Goal: Task Accomplishment & Management: Use online tool/utility

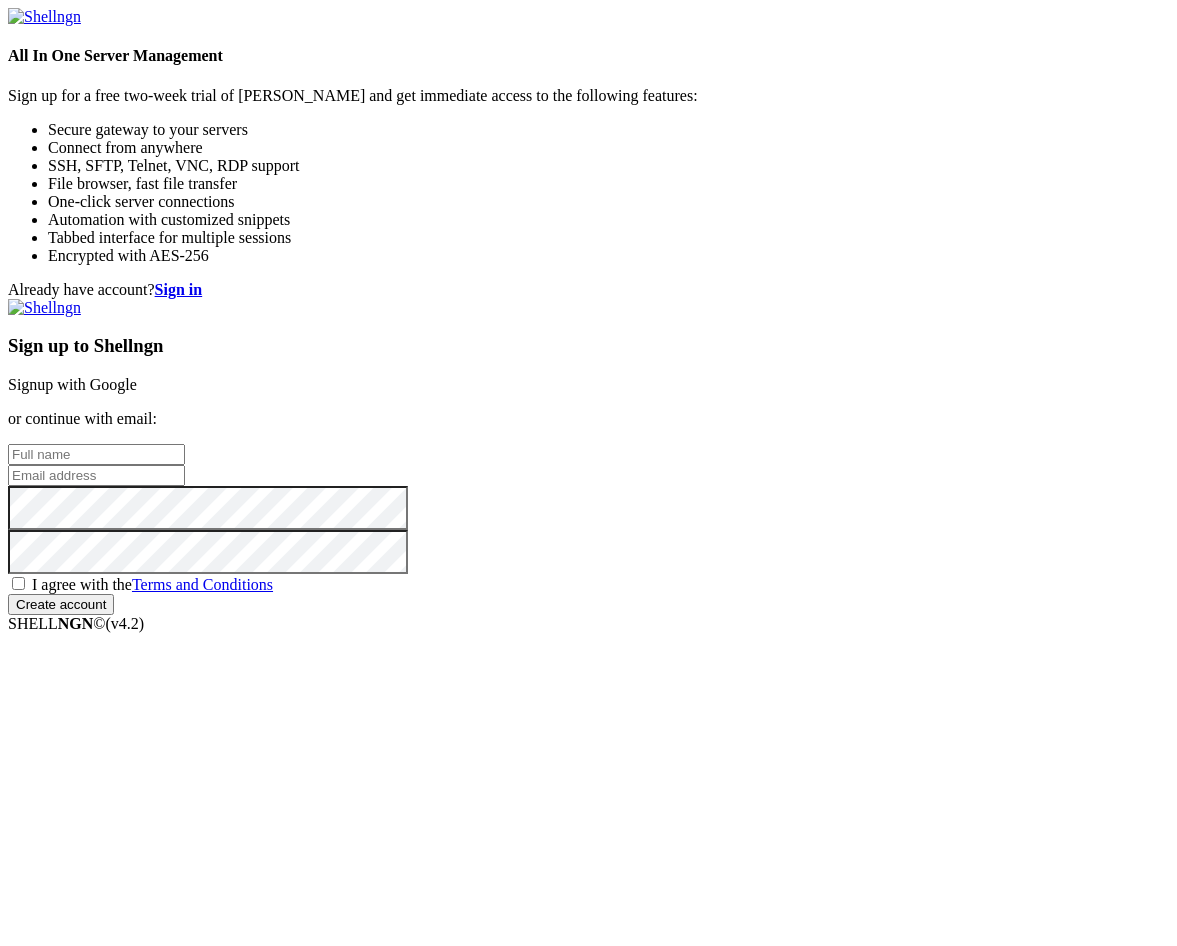
click at [491, 281] on div "Already have account? Sign in Sign up to Shellngn Signup with Google or continu…" at bounding box center [588, 448] width 1161 height 334
click at [137, 376] on link "Signup with Google" at bounding box center [72, 384] width 129 height 17
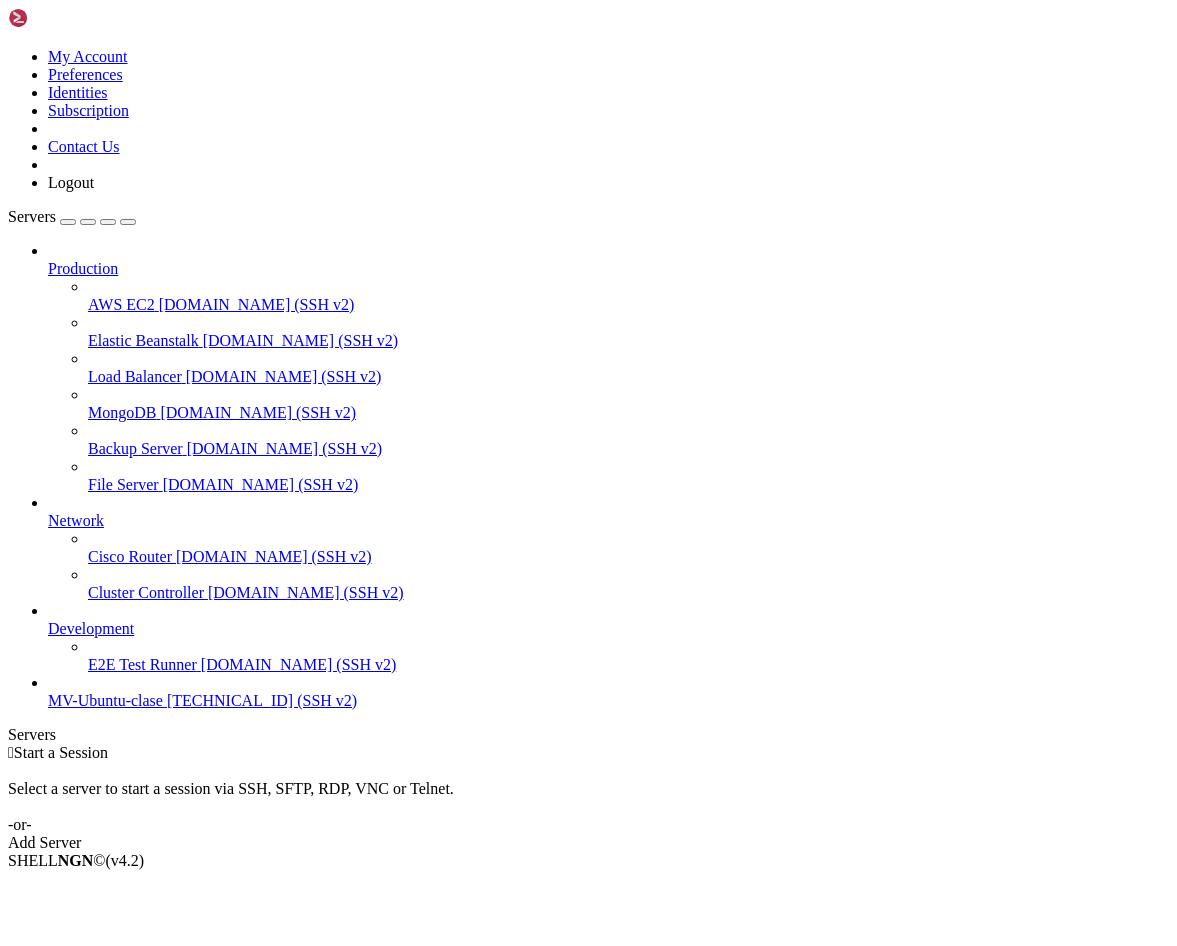
click at [676, 834] on link "Add Server" at bounding box center [588, 843] width 1161 height 18
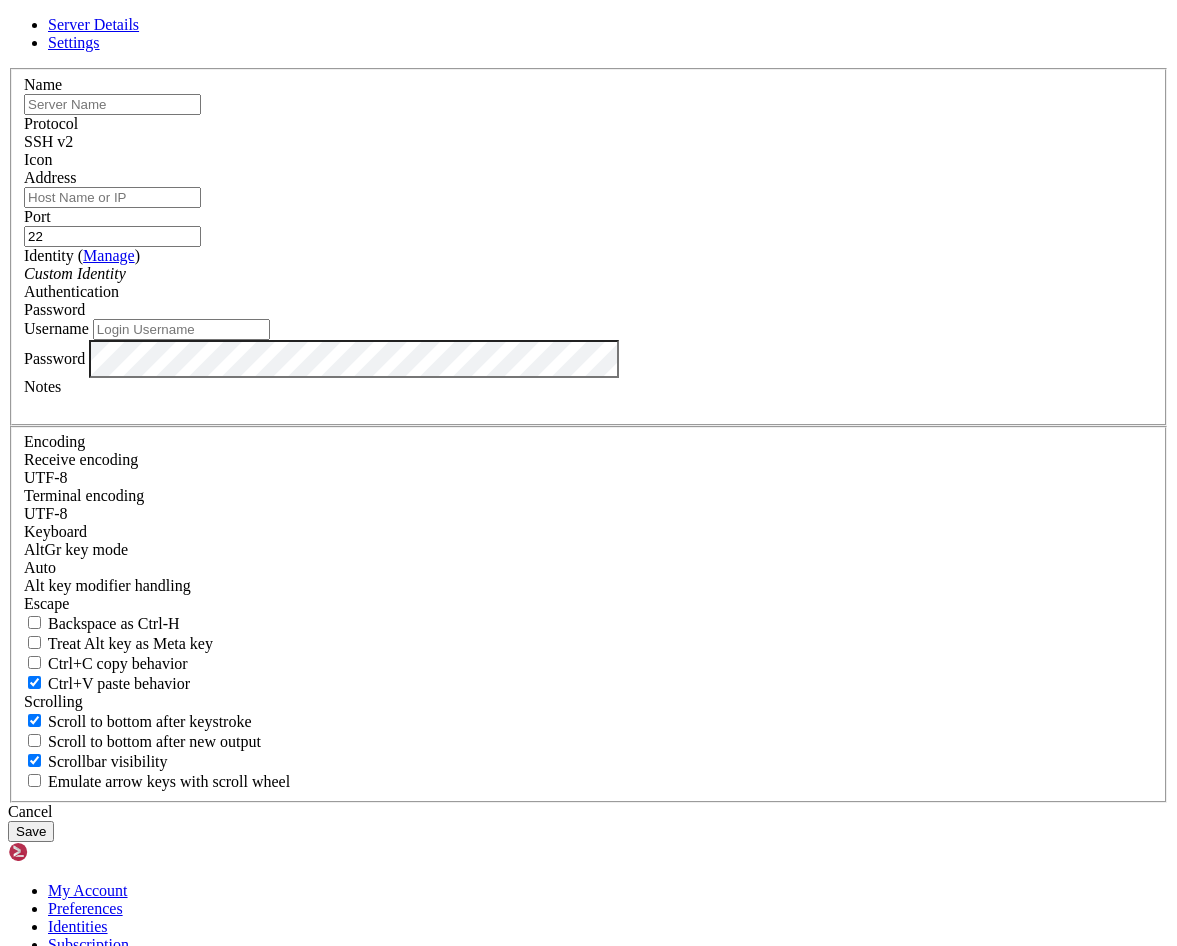
click at [201, 115] on input "text" at bounding box center [112, 104] width 177 height 21
click at [201, 208] on input "Address" at bounding box center [112, 197] width 177 height 21
paste input "[TECHNICAL_ID]"
type input "[TECHNICAL_ID]"
click at [201, 115] on input "text" at bounding box center [112, 104] width 177 height 21
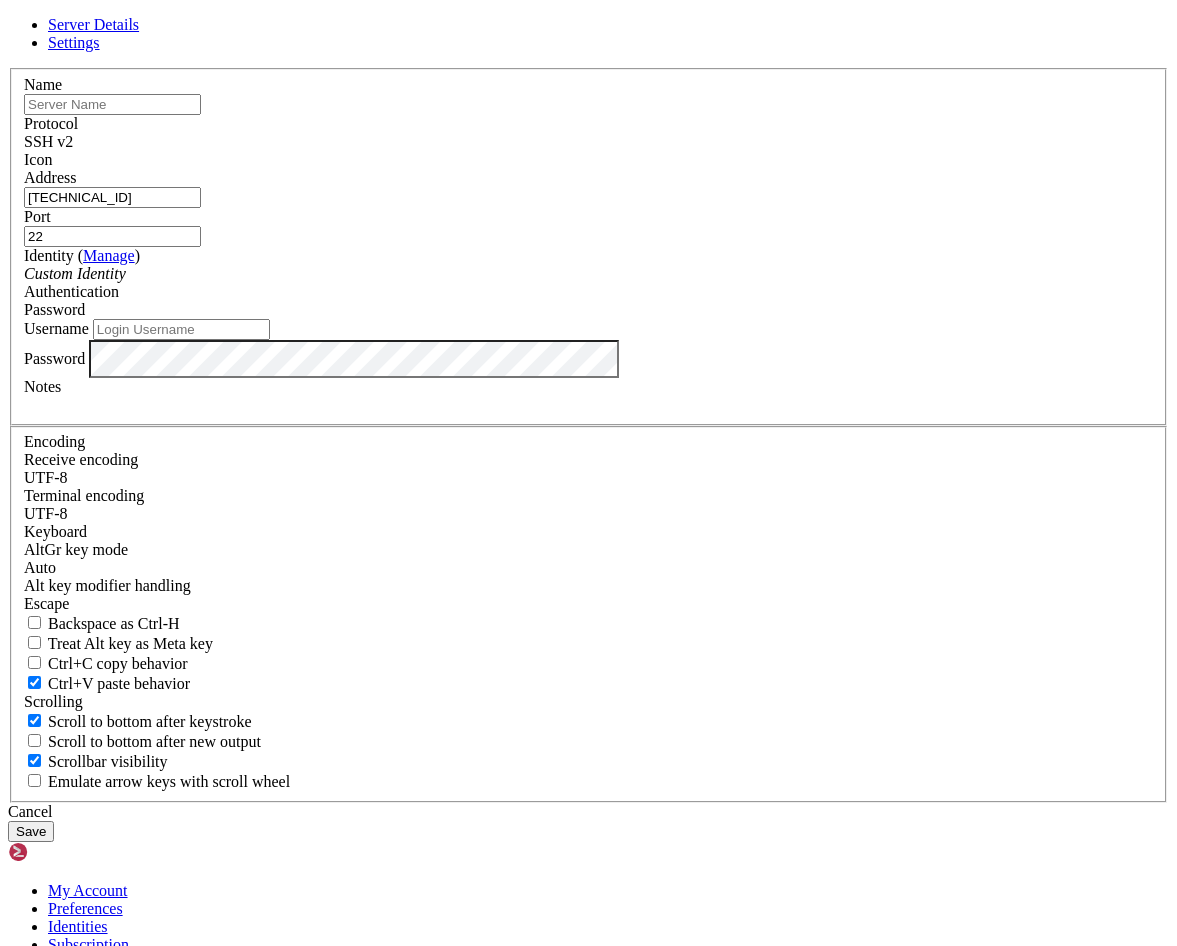
paste input "VM-Ubuntu-Clase"
type input "VM-Ubuntu-Clase"
click at [270, 340] on input "Username" at bounding box center [181, 329] width 177 height 21
type input "pauveeme"
drag, startPoint x: 448, startPoint y: 664, endPoint x: 261, endPoint y: 649, distance: 187.6
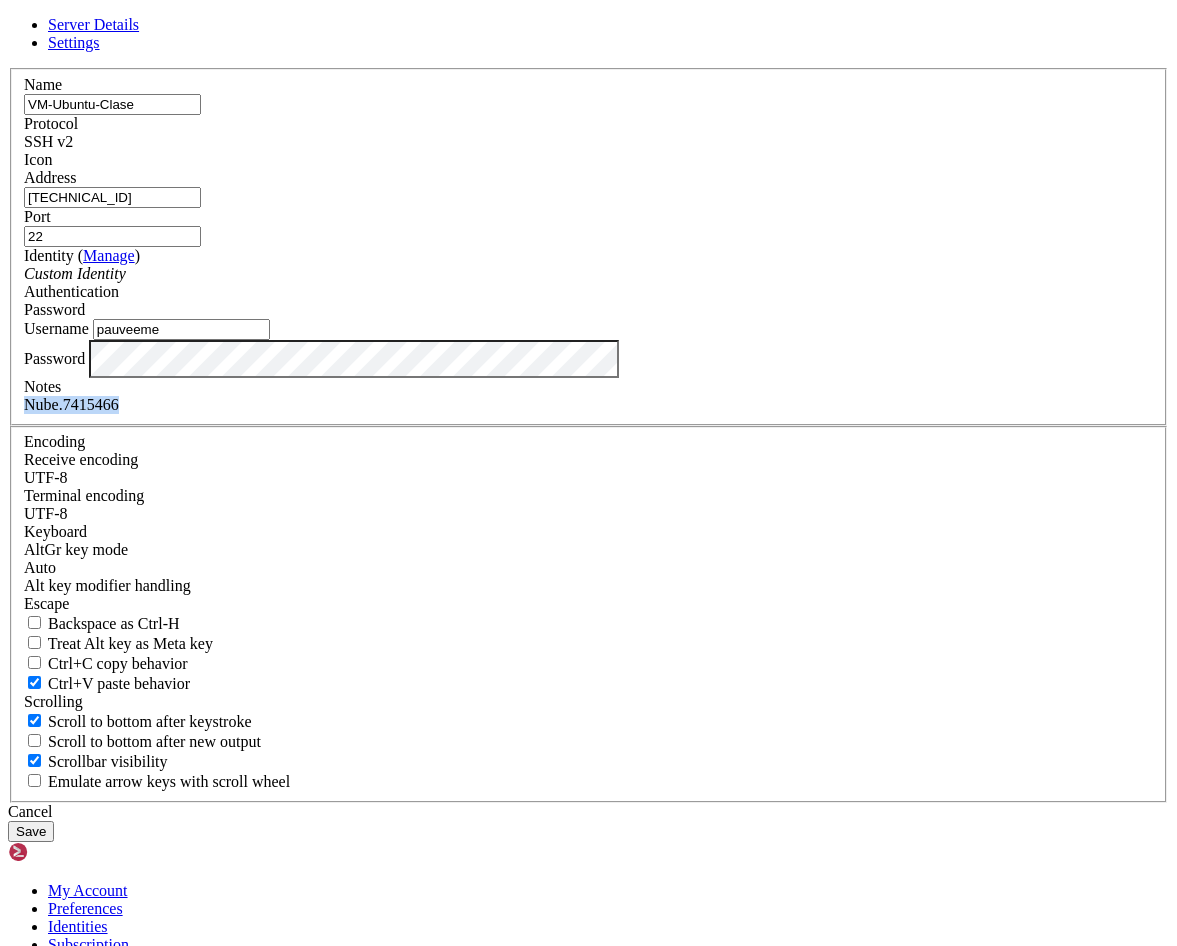
click at [262, 649] on div "Server Details Settings Name VM-Ubuntu-Clase Protocol SSH v2 Icon" at bounding box center [588, 429] width 1161 height 826
click at [54, 821] on button "Save" at bounding box center [31, 831] width 46 height 21
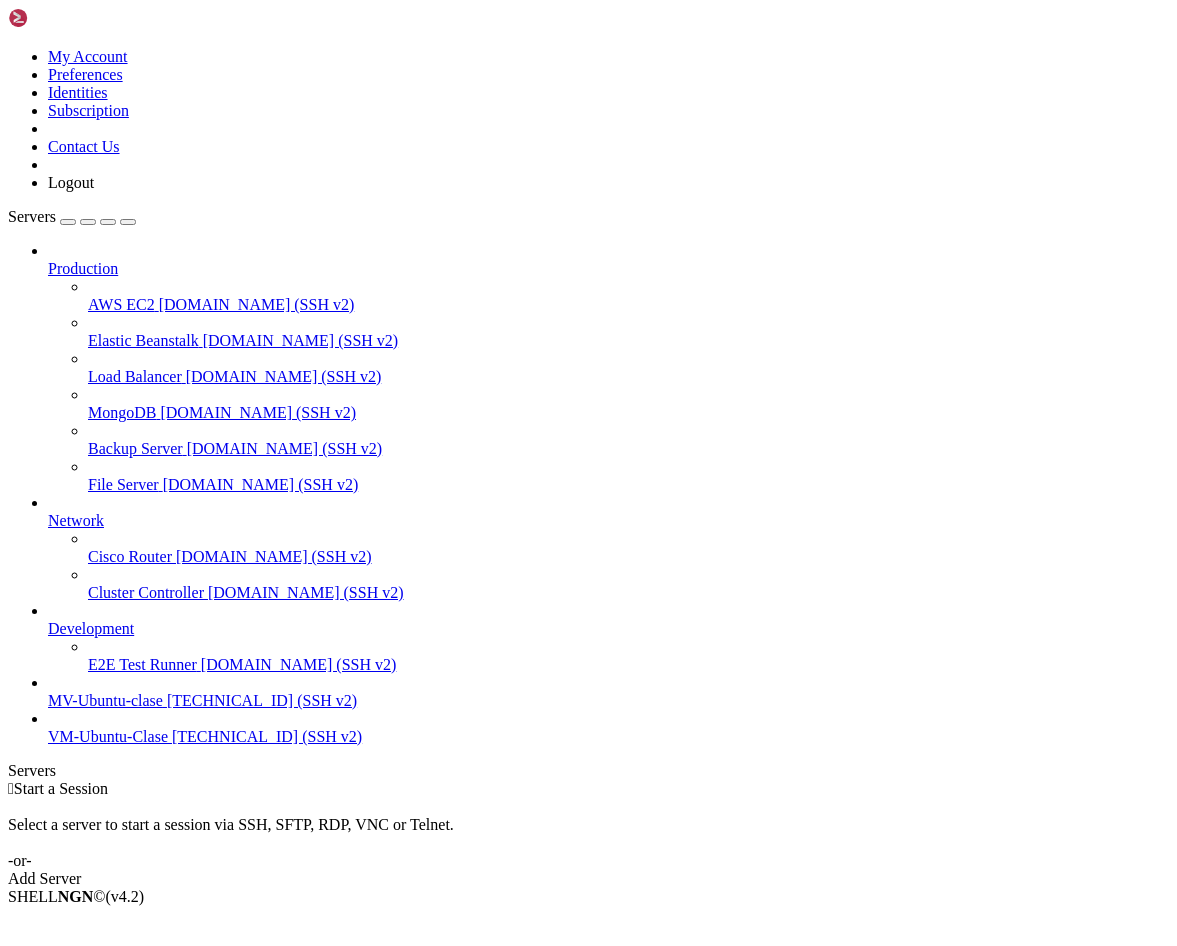
drag, startPoint x: 1041, startPoint y: 0, endPoint x: 1035, endPoint y: 165, distance: 165.1
click at [1035, 780] on div " Start a Session Select a server to start a session via SSH, SFTP, RDP, VNC or…" at bounding box center [588, 834] width 1161 height 108
drag, startPoint x: 1104, startPoint y: 2, endPoint x: 549, endPoint y: 550, distance: 779.8
click at [549, 780] on div " Start a Session Select a server to start a session via SSH, SFTP, RDP, VNC or…" at bounding box center [588, 834] width 1161 height 108
click at [172, 745] on span "[TECHNICAL_ID] (SSH v2)" at bounding box center [267, 736] width 190 height 17
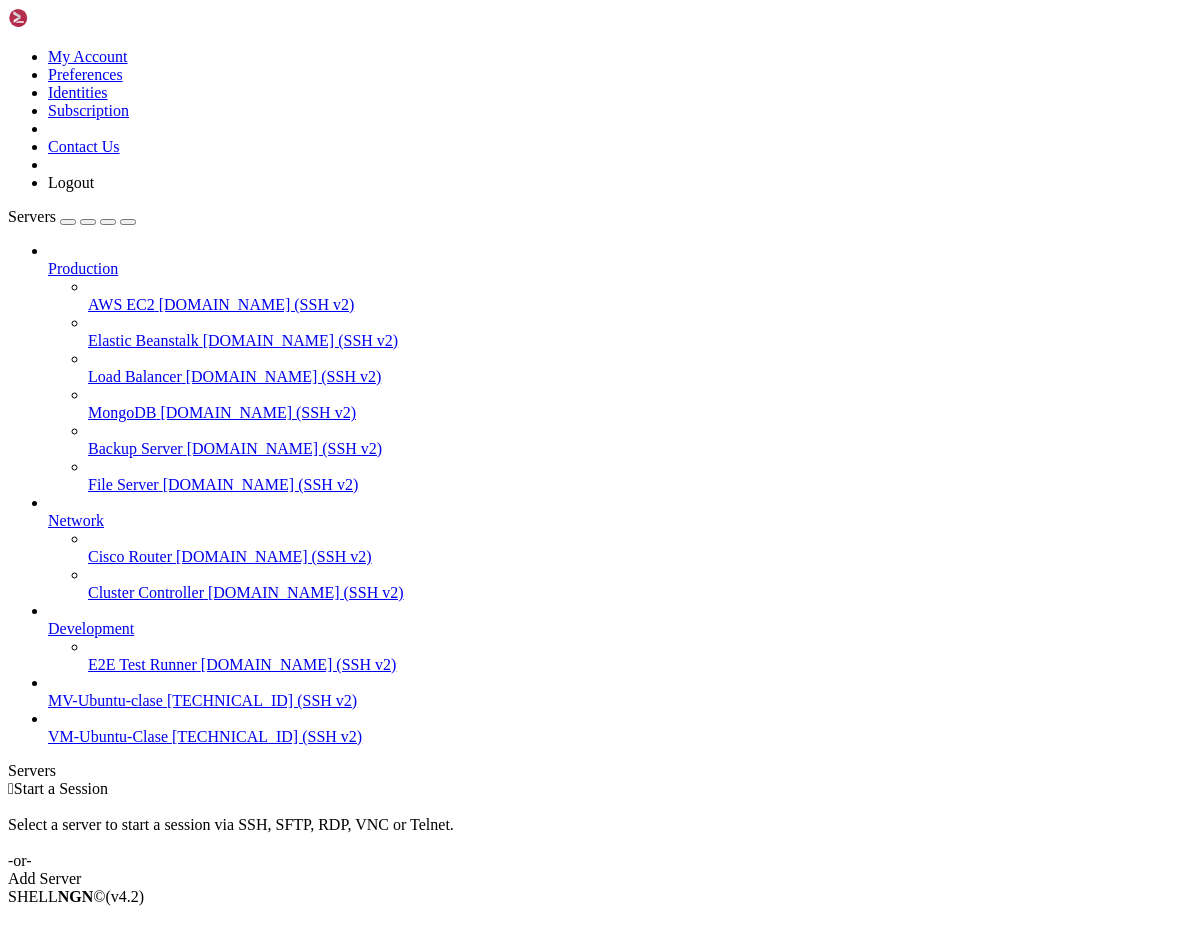
click at [172, 745] on span "[TECHNICAL_ID] (SSH v2)" at bounding box center [267, 736] width 190 height 17
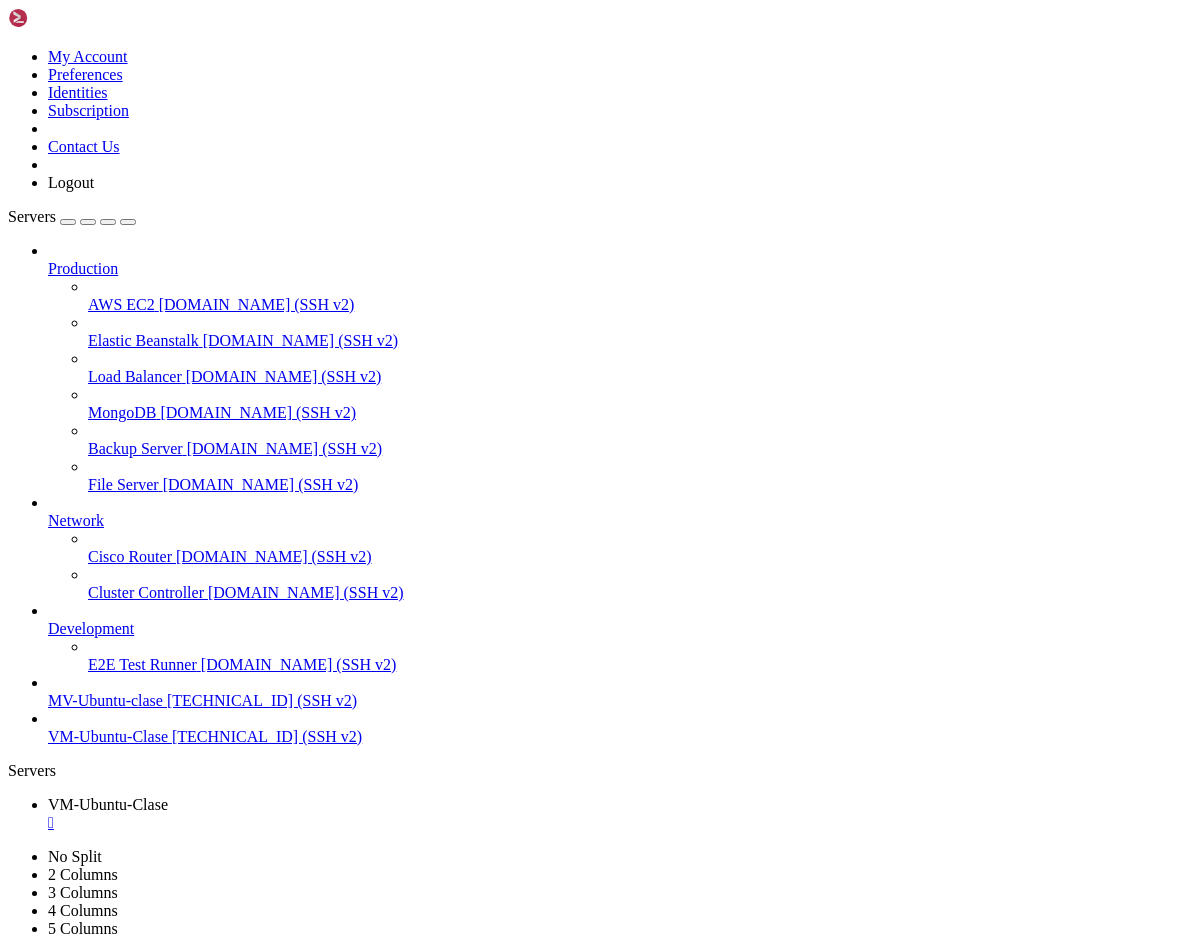
drag, startPoint x: 259, startPoint y: 1952, endPoint x: 13, endPoint y: 1164, distance: 825.3
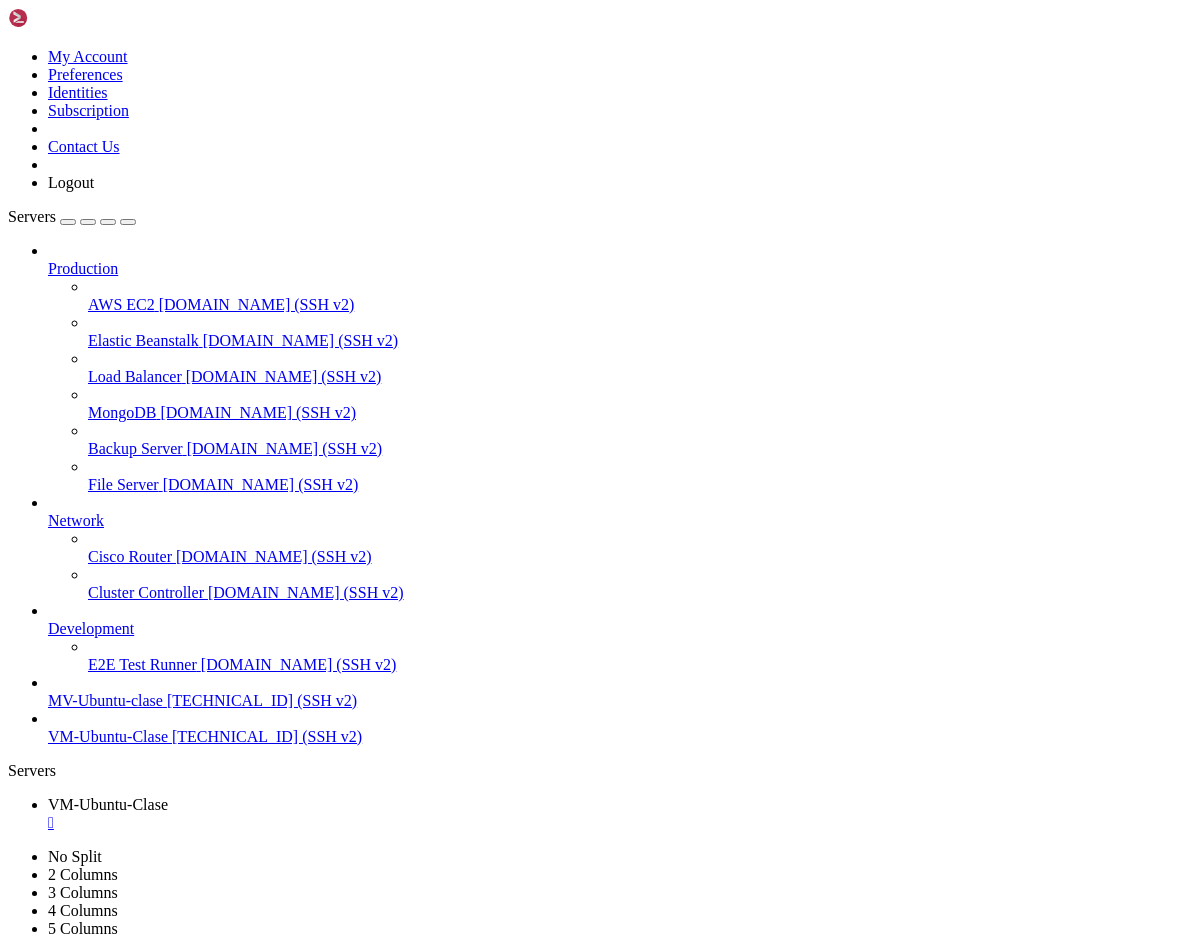
scroll to position [3110, 0]
drag, startPoint x: 301, startPoint y: 1923, endPoint x: 126, endPoint y: 1928, distance: 175.0
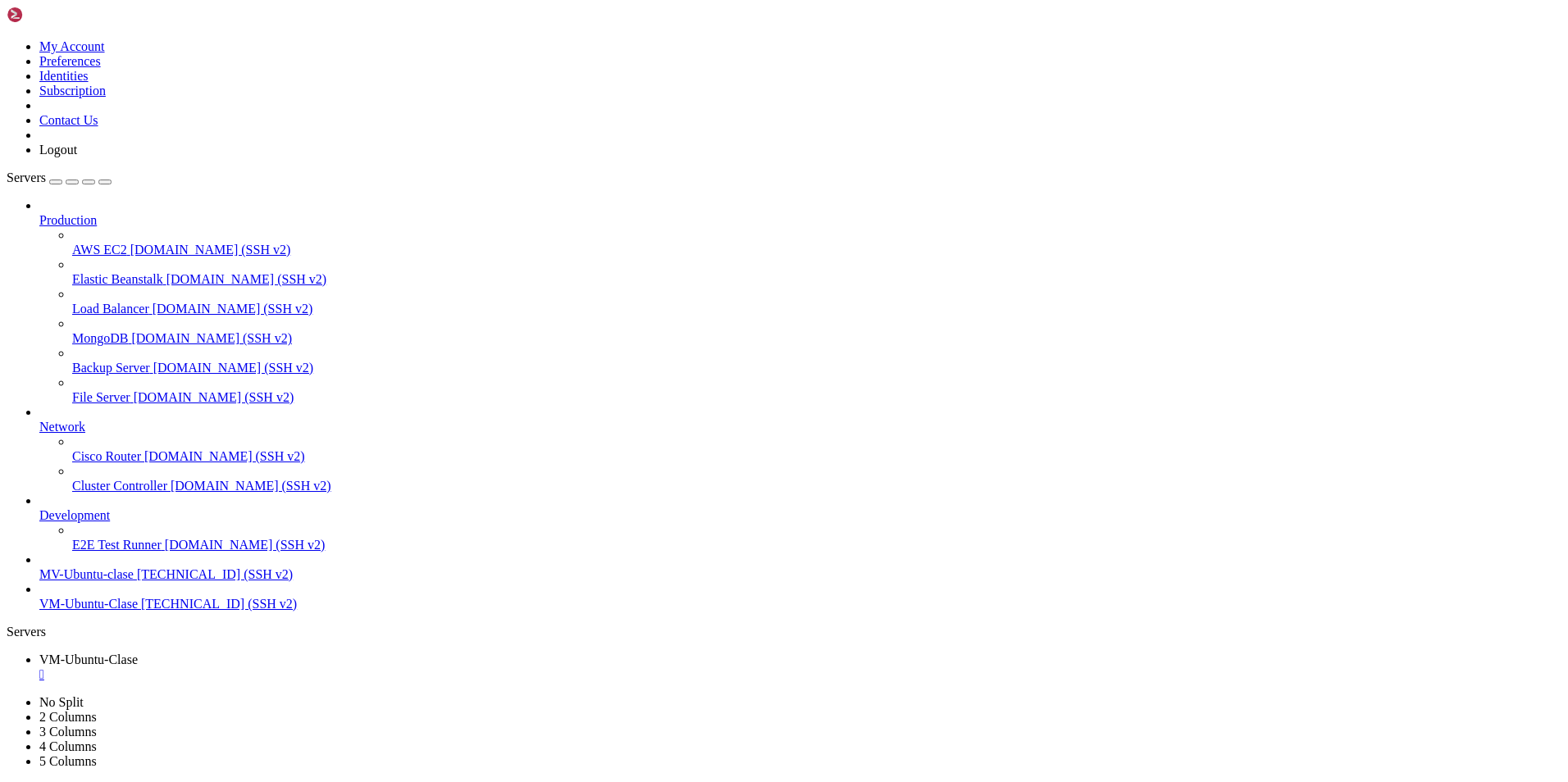
scroll to position [6534, 0]
